Goal: Transaction & Acquisition: Purchase product/service

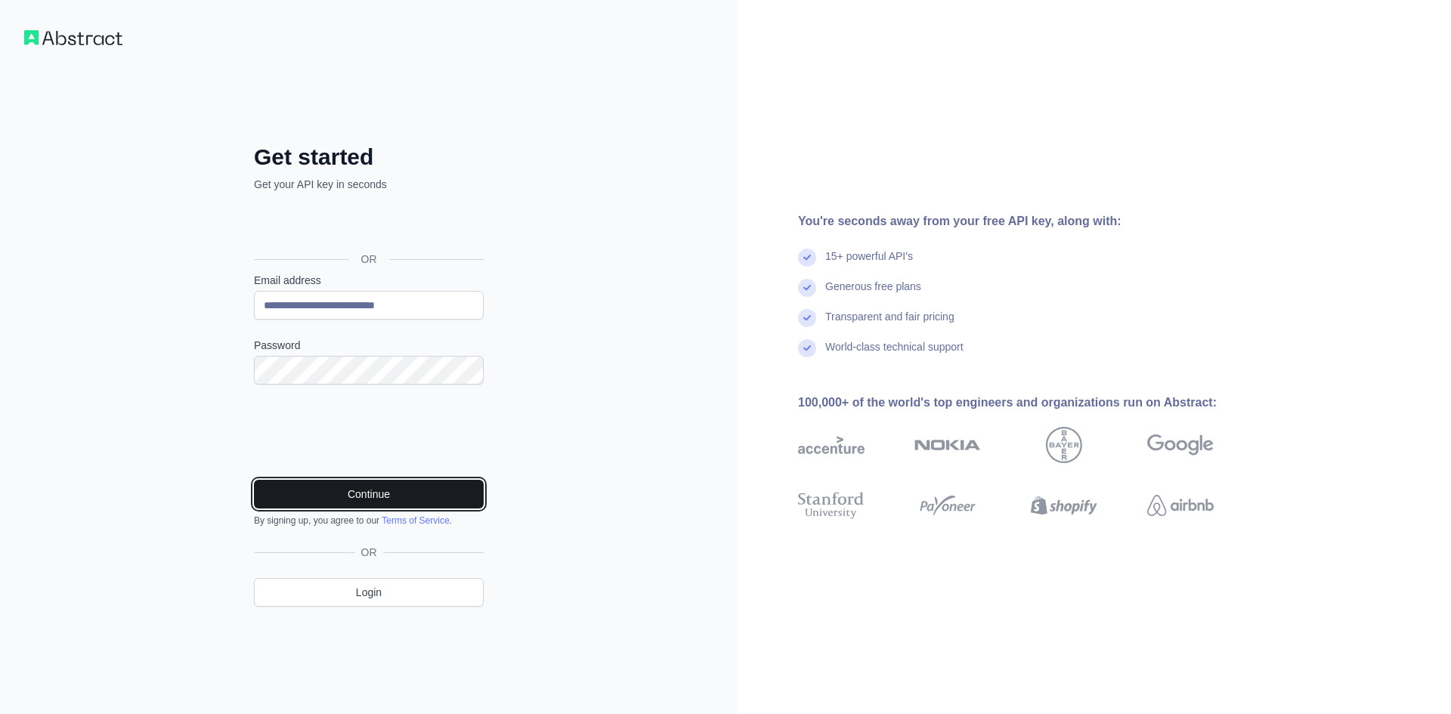
click at [420, 499] on button "Continue" at bounding box center [369, 494] width 230 height 29
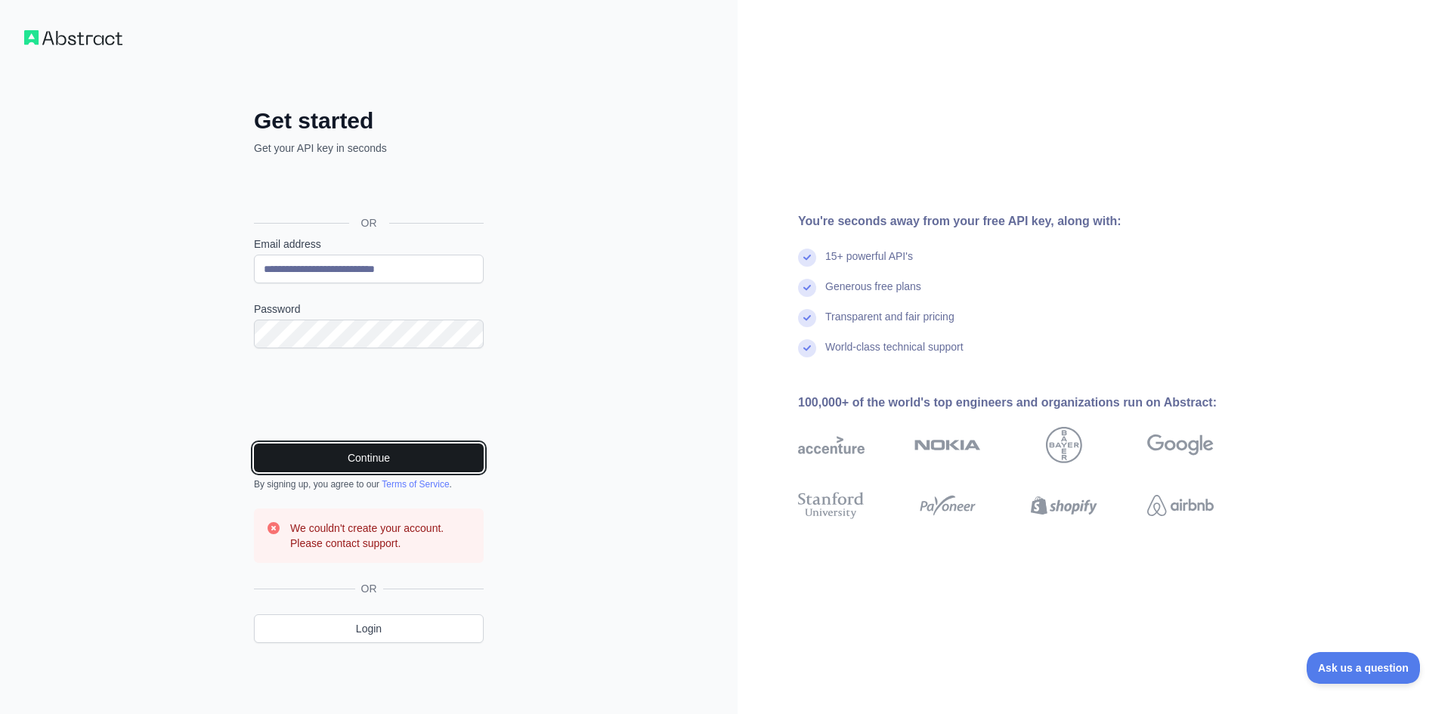
click at [376, 447] on button "Continue" at bounding box center [369, 458] width 230 height 29
click at [413, 448] on button "Continue" at bounding box center [369, 458] width 230 height 29
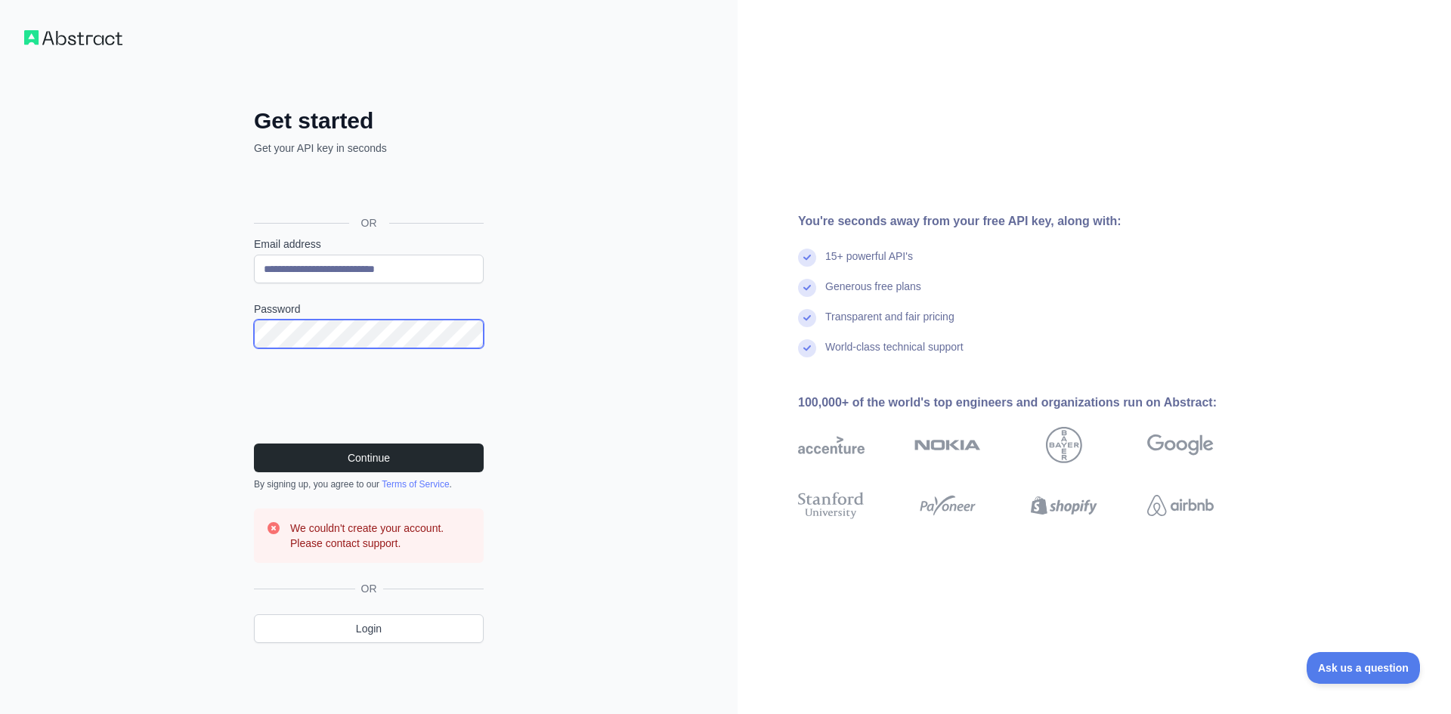
click at [79, 344] on div "**********" at bounding box center [369, 357] width 738 height 714
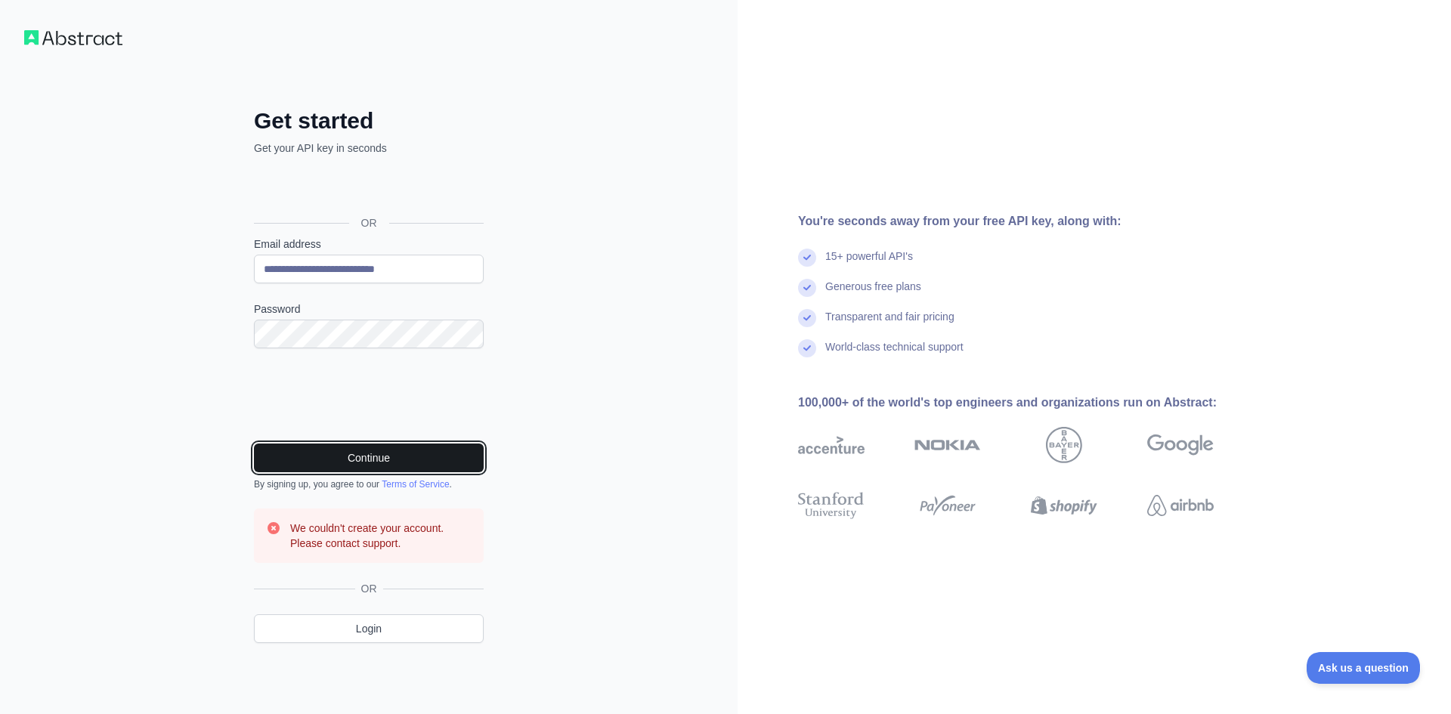
click at [299, 448] on button "Continue" at bounding box center [369, 458] width 230 height 29
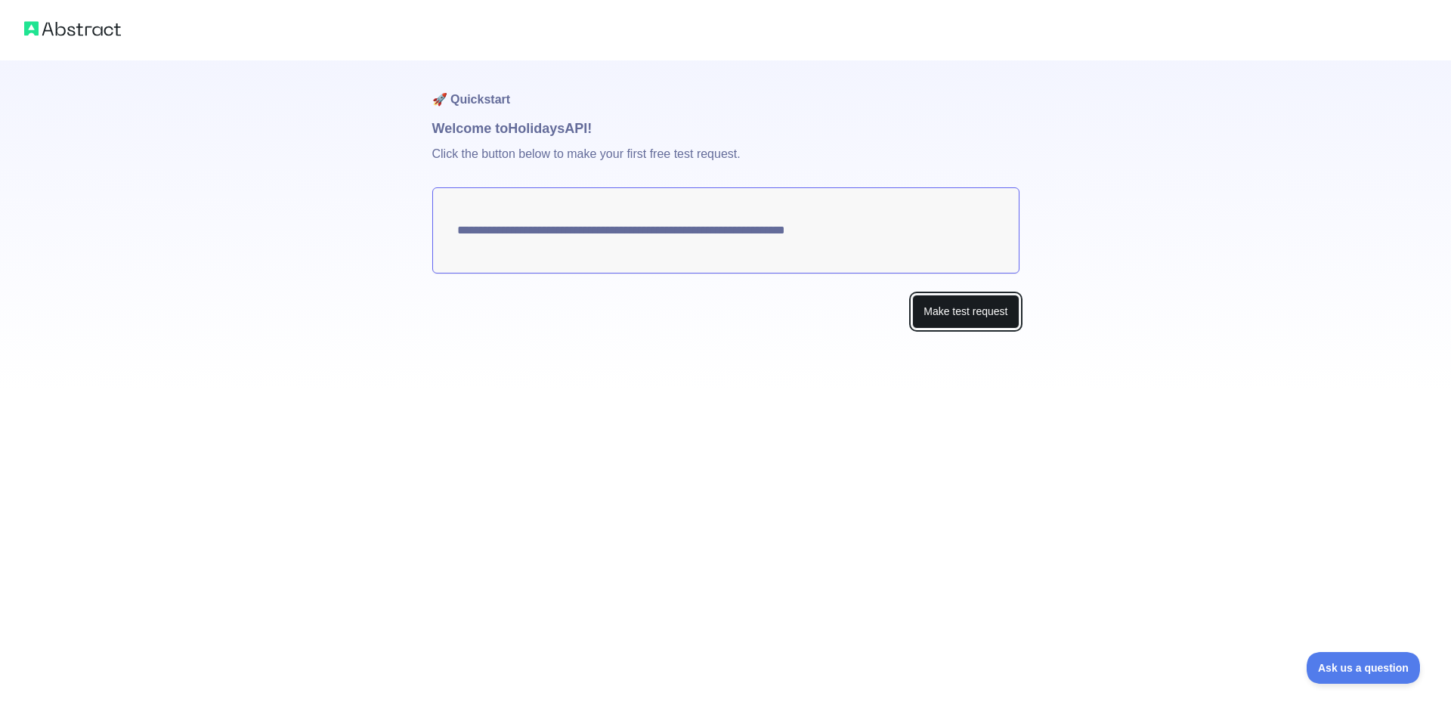
click at [980, 311] on button "Make test request" at bounding box center [965, 312] width 107 height 34
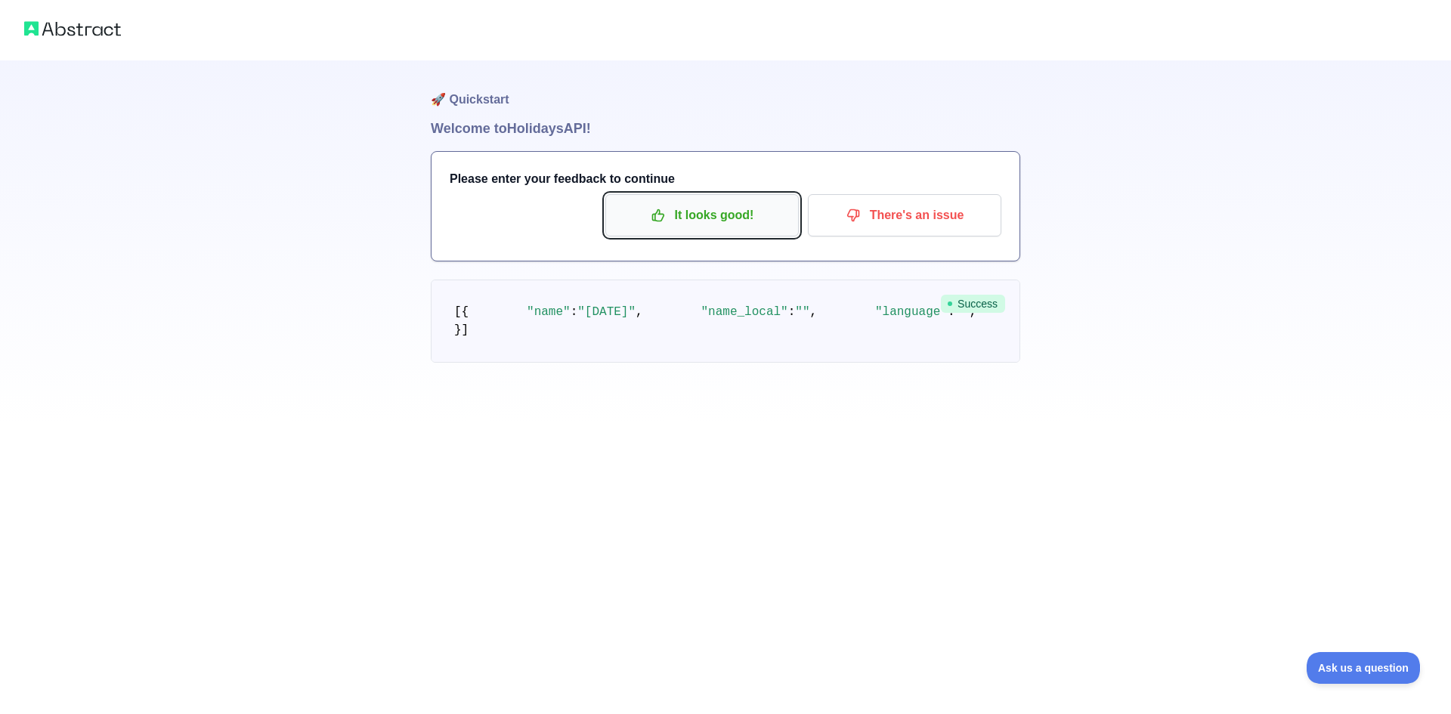
click at [720, 209] on p "It looks good!" at bounding box center [702, 216] width 171 height 26
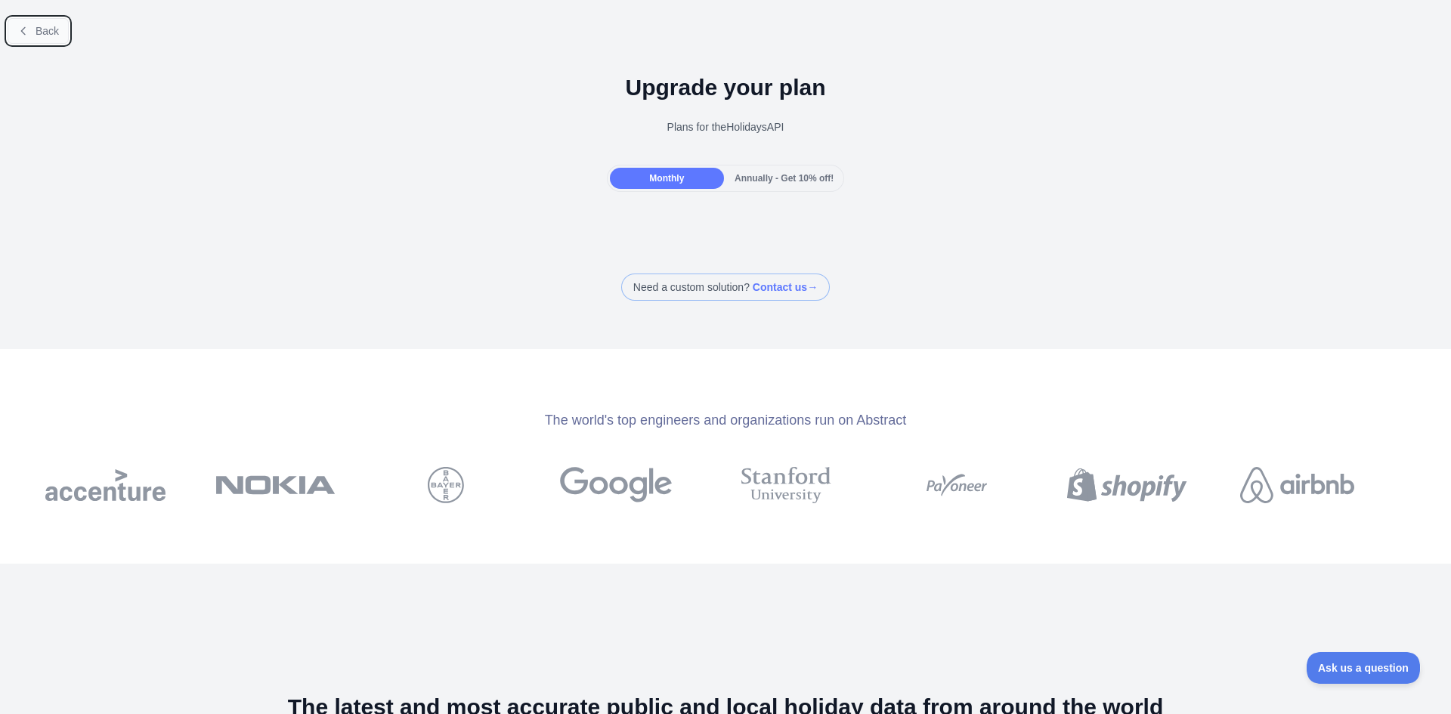
click at [36, 21] on button "Back" at bounding box center [38, 31] width 61 height 26
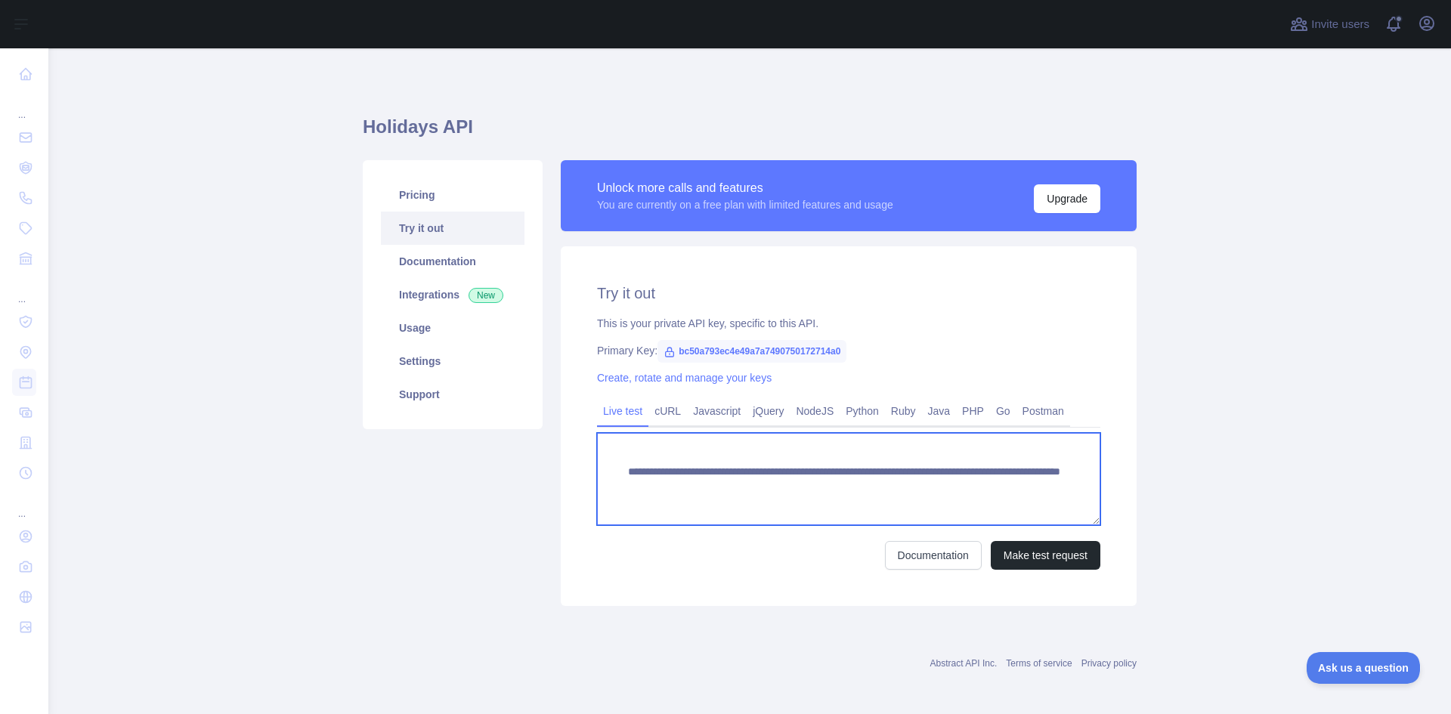
drag, startPoint x: 621, startPoint y: 472, endPoint x: 639, endPoint y: 500, distance: 33.3
click at [639, 500] on textarea "**********" at bounding box center [848, 479] width 503 height 92
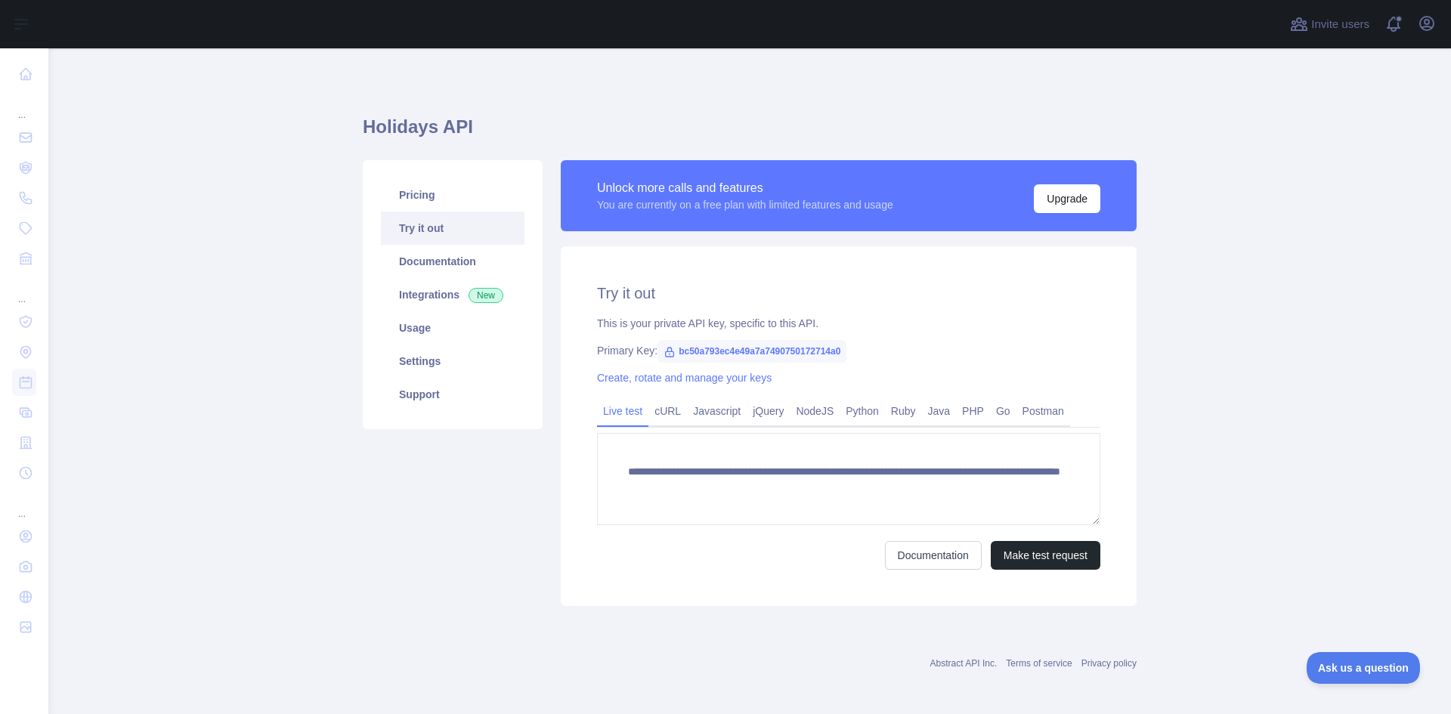
click at [460, 550] on div "Pricing Try it out Documentation Integrations New Usage Settings Support" at bounding box center [453, 383] width 198 height 446
